Goal: Information Seeking & Learning: Check status

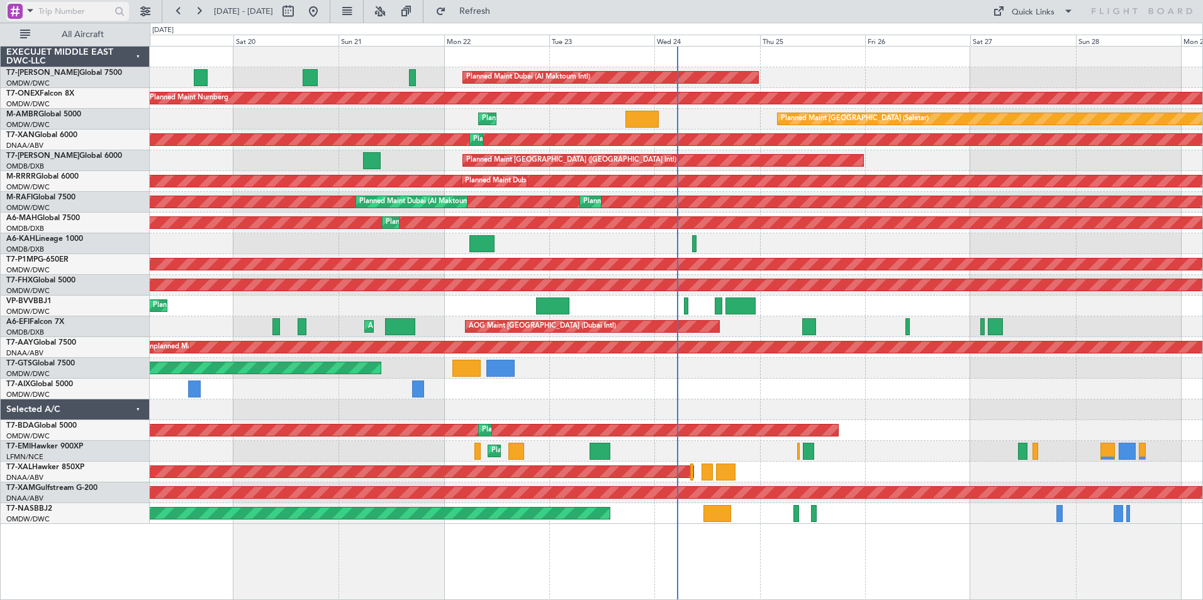
click at [33, 12] on span at bounding box center [30, 11] width 15 height 16
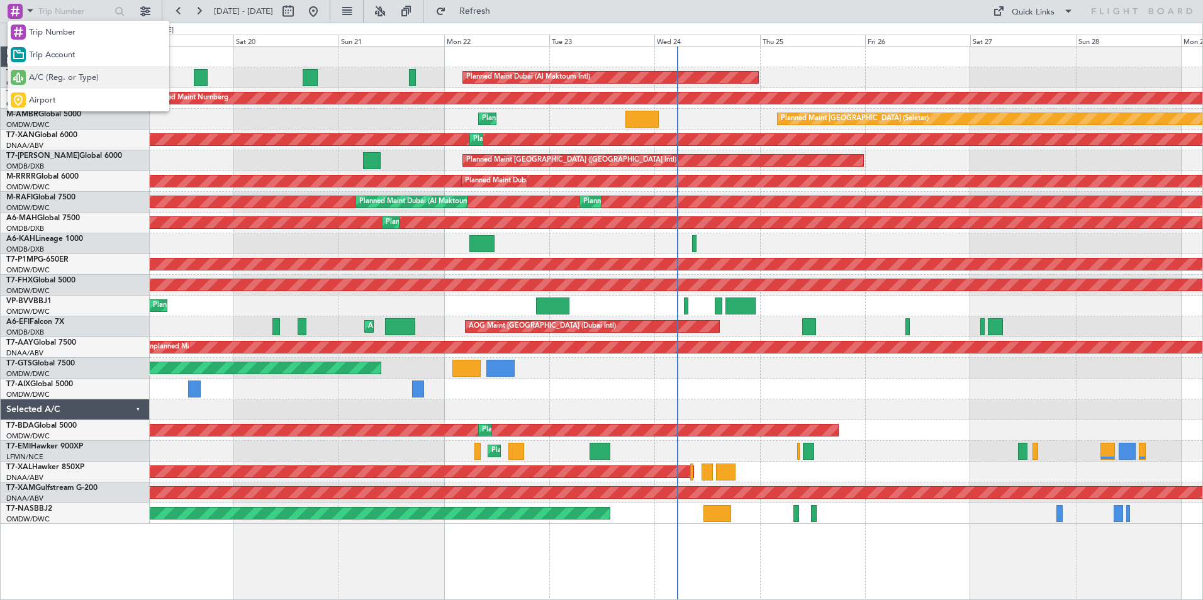
click at [57, 74] on span "A/C (Reg. or Type)" at bounding box center [64, 78] width 70 height 13
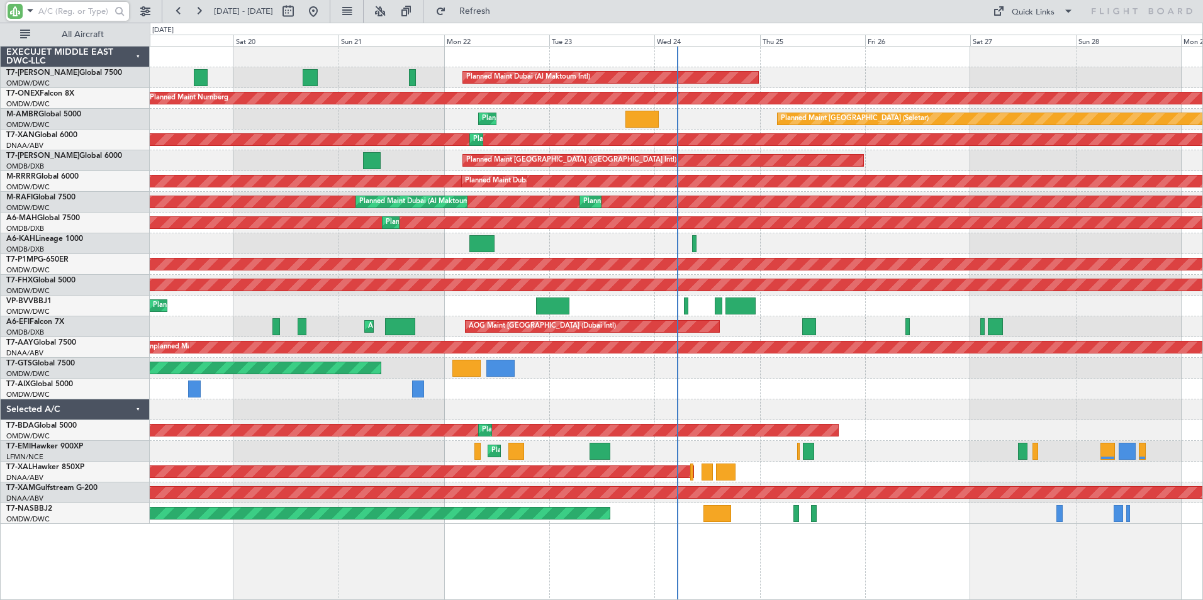
click at [71, 15] on input "text" at bounding box center [74, 11] width 72 height 19
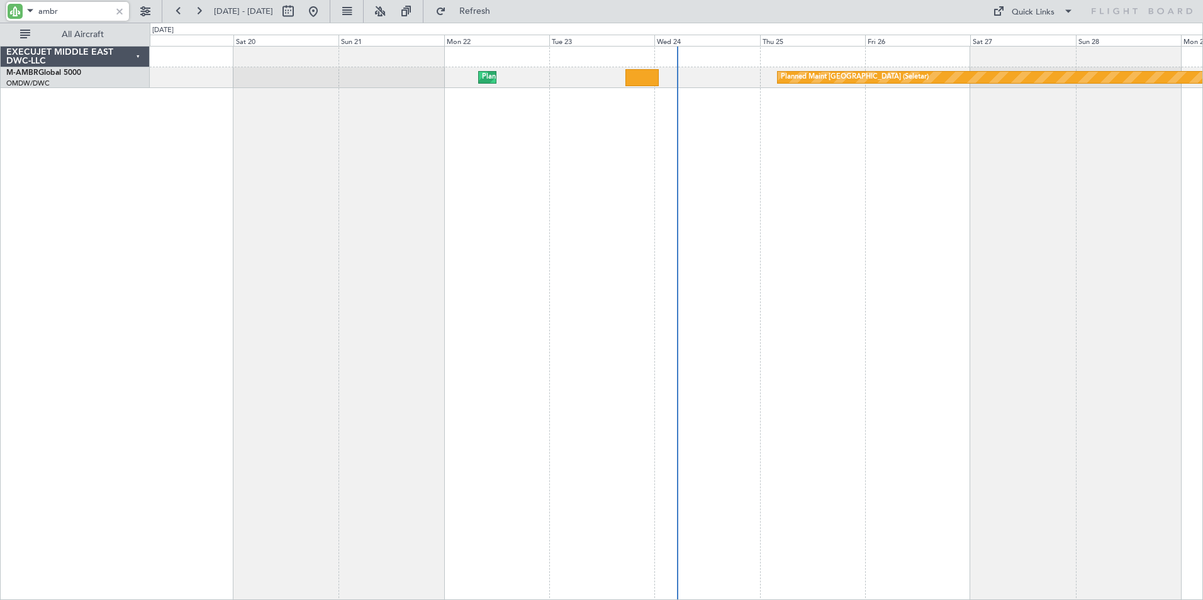
type input "ambr"
click at [118, 12] on div at bounding box center [120, 11] width 14 height 14
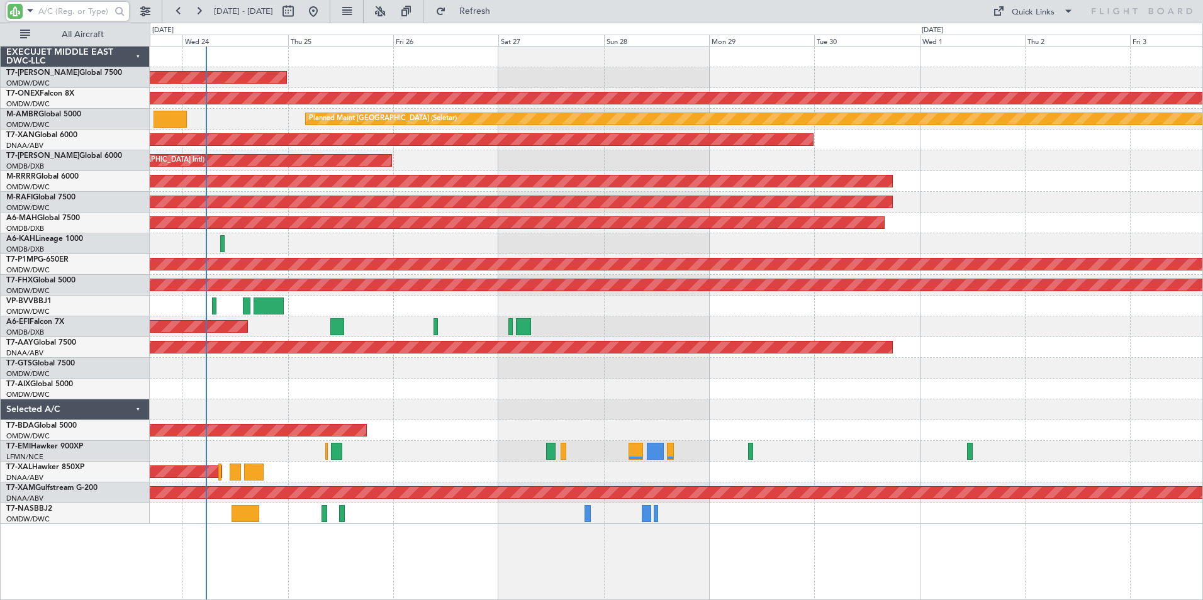
click at [520, 571] on div "Planned Maint Dubai (Al Maktoum Intl) Planned Maint Nurnberg Planned Maint [GEO…" at bounding box center [676, 323] width 1053 height 554
